Goal: Information Seeking & Learning: Find specific page/section

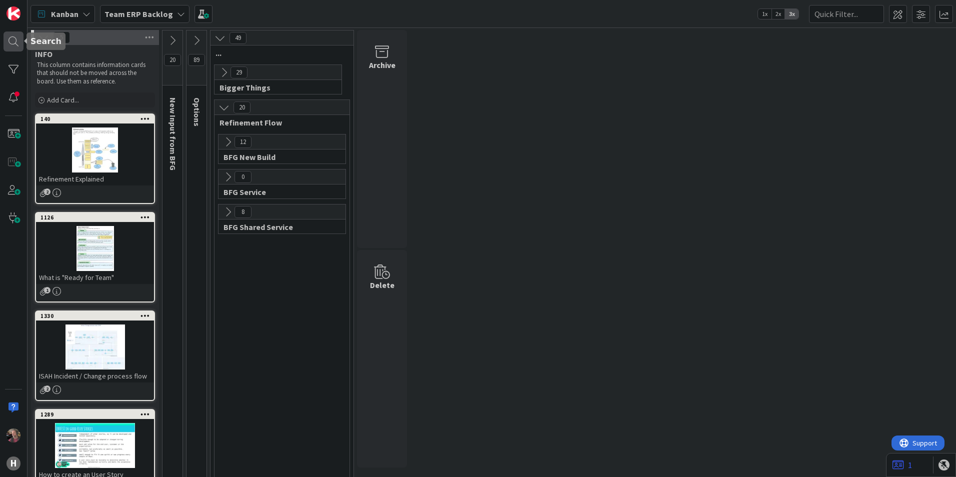
click at [14, 41] on div at bounding box center [13, 41] width 20 height 20
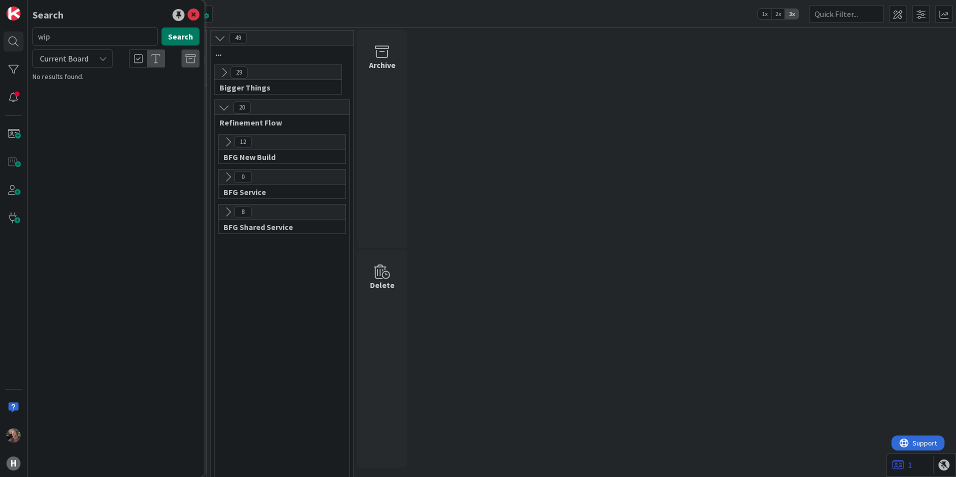
type input "wip"
click at [177, 29] on button "Search" at bounding box center [180, 36] width 38 height 18
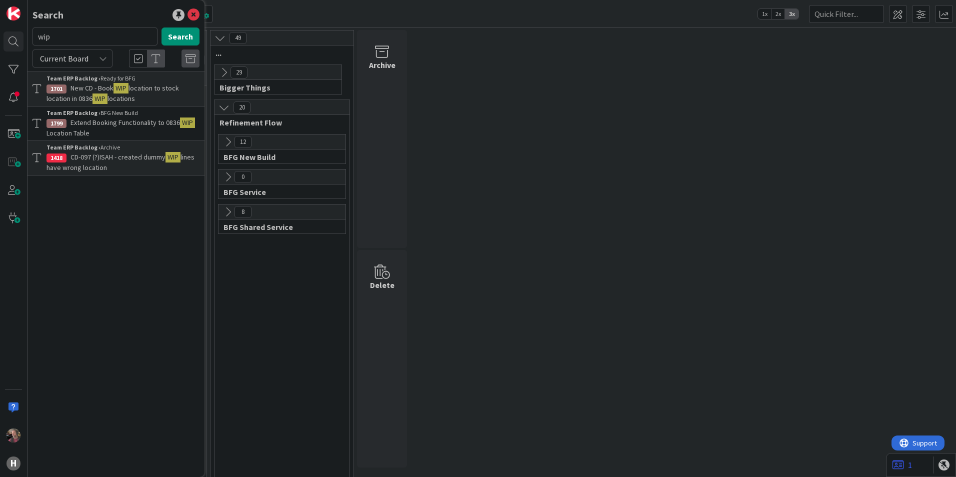
click at [152, 96] on p "New CD - Book WIP location to stock location in 0836 WIP locations" at bounding box center [122, 93] width 153 height 21
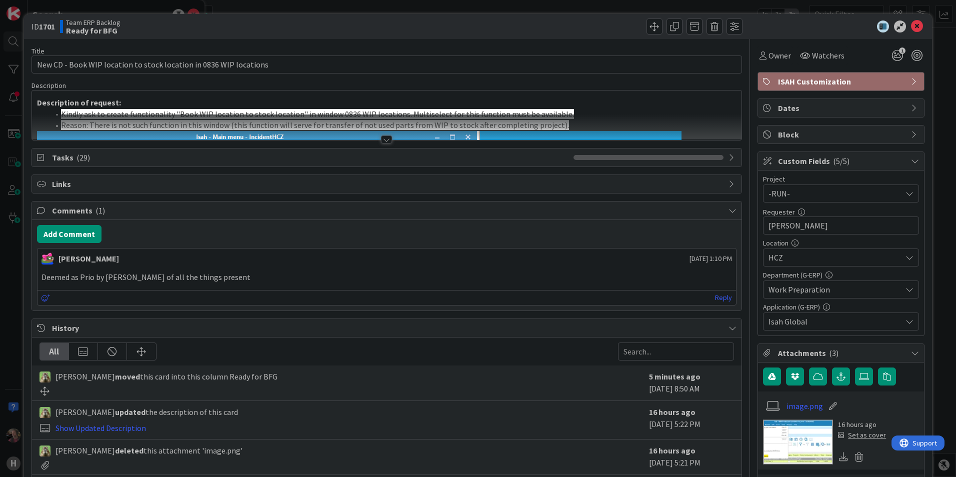
click at [384, 136] on div at bounding box center [386, 139] width 11 height 8
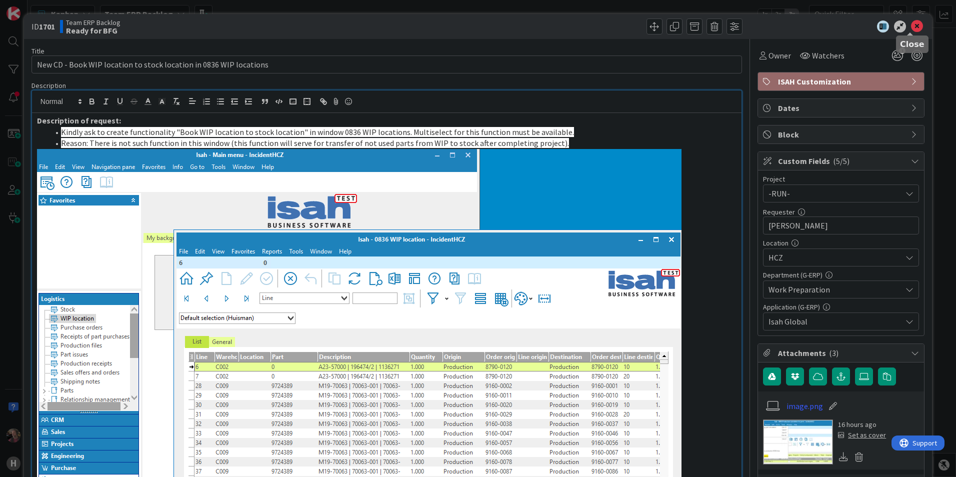
click at [911, 27] on icon at bounding box center [917, 26] width 12 height 12
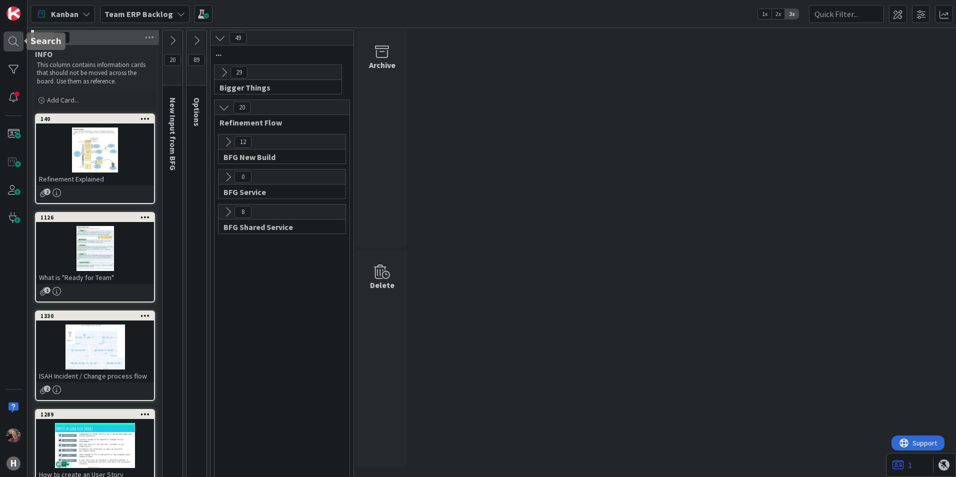
click at [10, 43] on div at bounding box center [13, 41] width 20 height 20
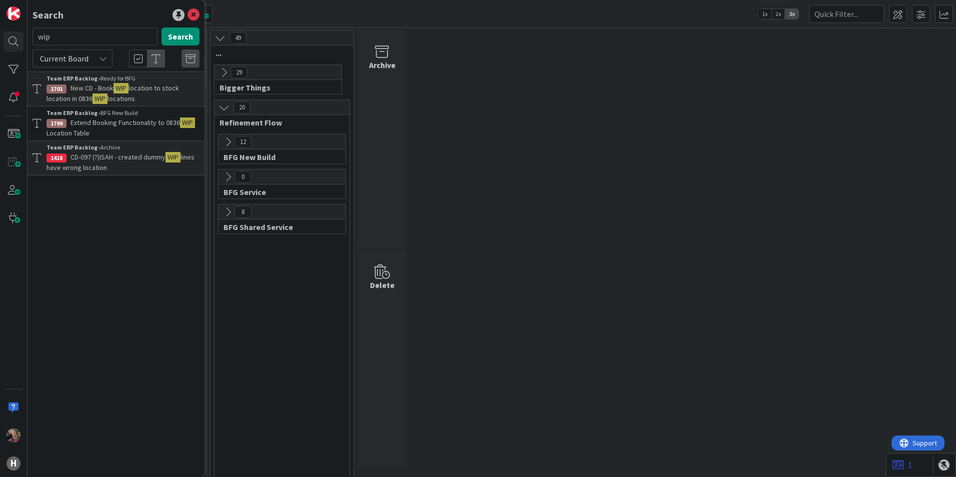
type input "wipc"
drag, startPoint x: 77, startPoint y: 38, endPoint x: -39, endPoint y: 29, distance: 116.8
click at [0, 29] on html "H Search wipc Search Current Board Team ERP Backlog › Ready for BFG 1701 New CD…" at bounding box center [478, 238] width 956 height 477
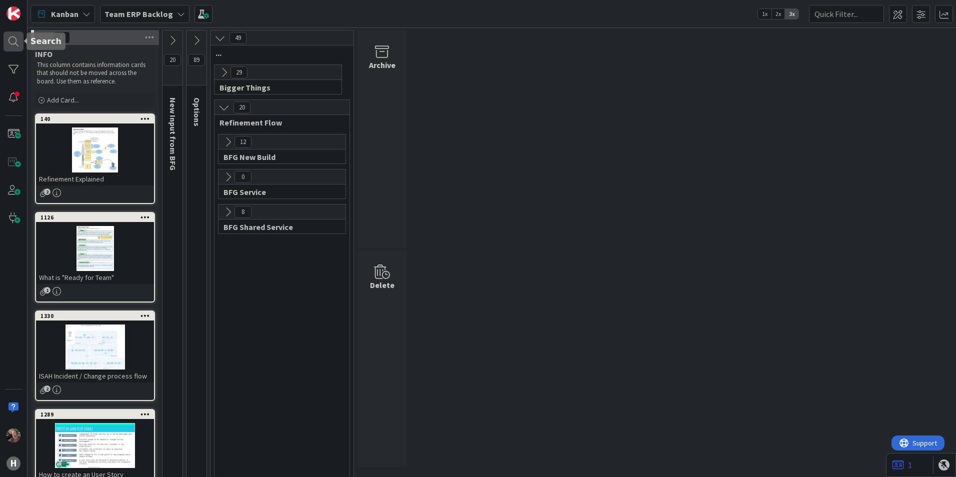
click at [15, 44] on div at bounding box center [13, 41] width 20 height 20
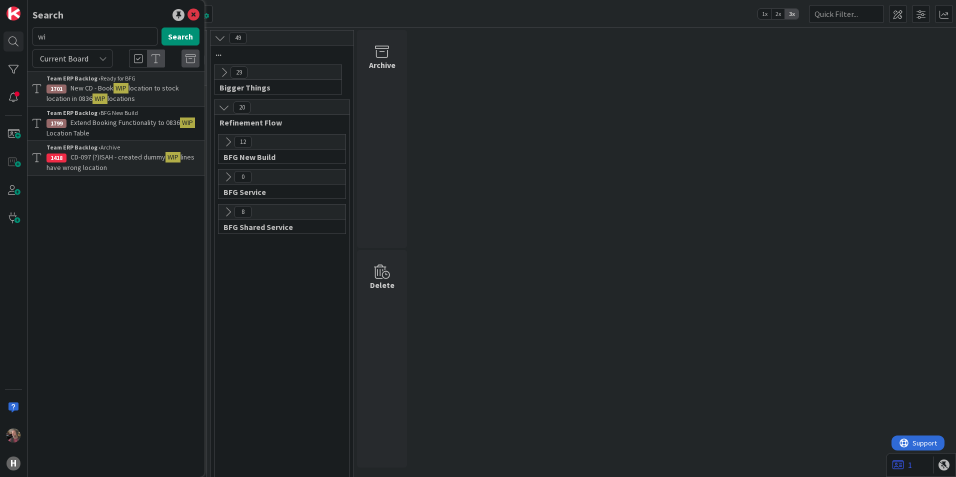
type input "w"
type input "cd008"
click at [183, 32] on button "Search" at bounding box center [180, 36] width 38 height 18
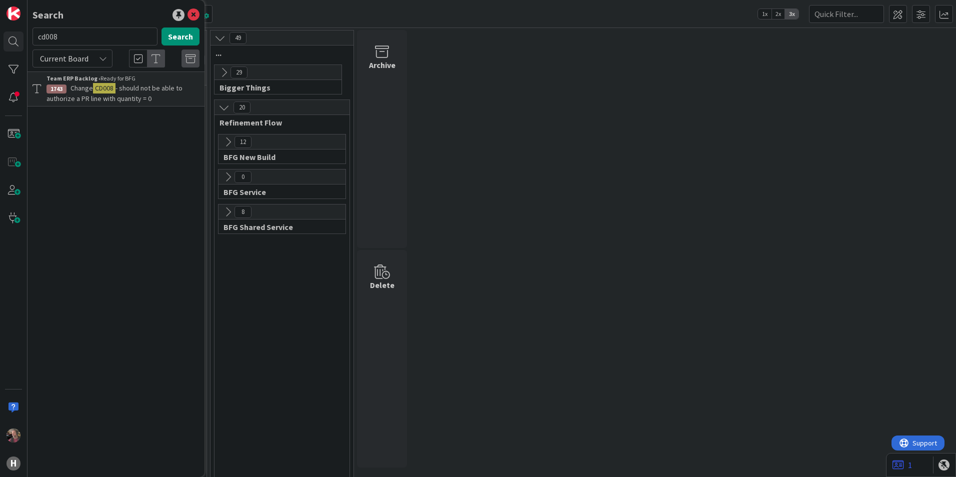
click at [157, 91] on span "- should not be able to authorize a PR line with quantity = 0" at bounding box center [114, 92] width 136 height 19
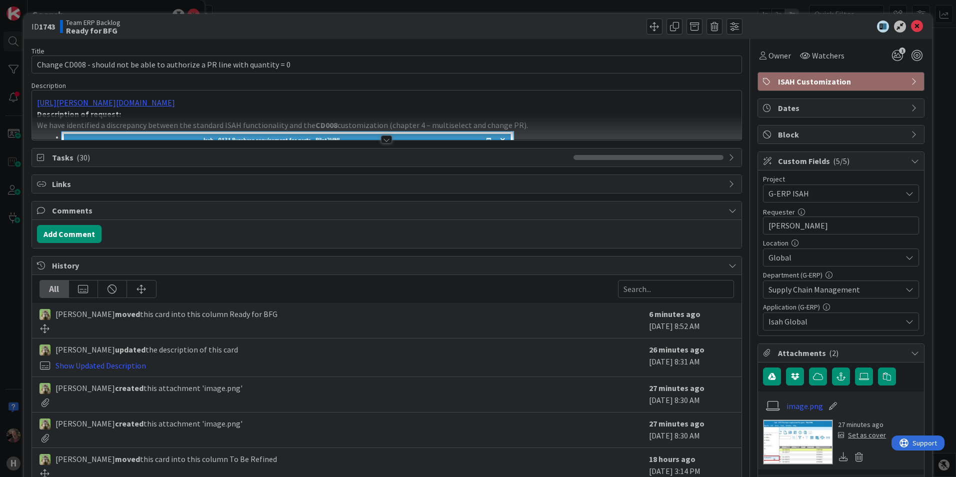
click at [381, 140] on div at bounding box center [386, 139] width 11 height 8
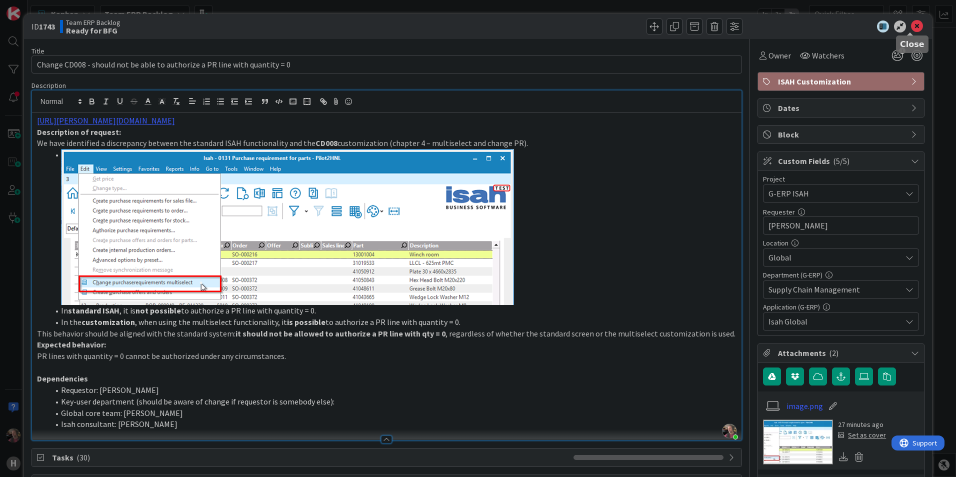
drag, startPoint x: 913, startPoint y: 27, endPoint x: 682, endPoint y: 293, distance: 352.6
click at [913, 27] on icon at bounding box center [917, 26] width 12 height 12
